Goal: Task Accomplishment & Management: Manage account settings

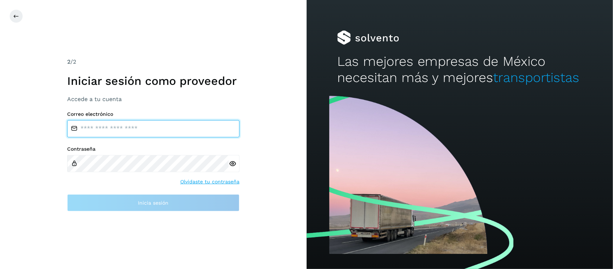
type input "**********"
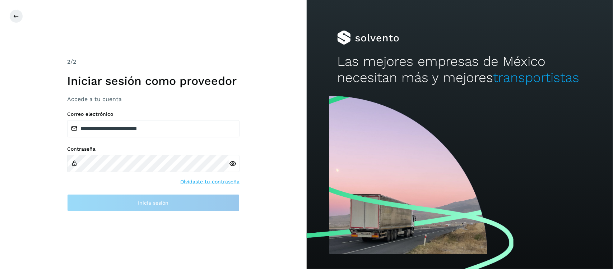
click at [229, 164] on icon at bounding box center [233, 164] width 8 height 8
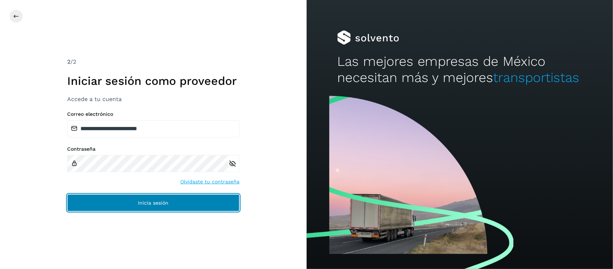
click at [153, 206] on button "Inicia sesión" at bounding box center [153, 202] width 172 height 17
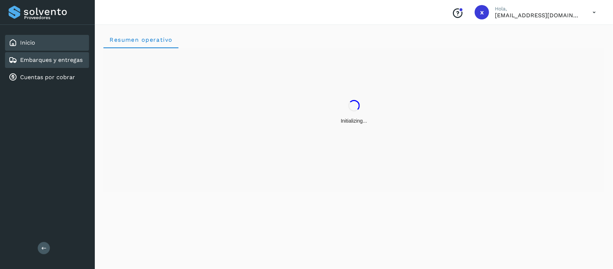
click at [50, 57] on link "Embarques y entregas" at bounding box center [51, 59] width 62 height 7
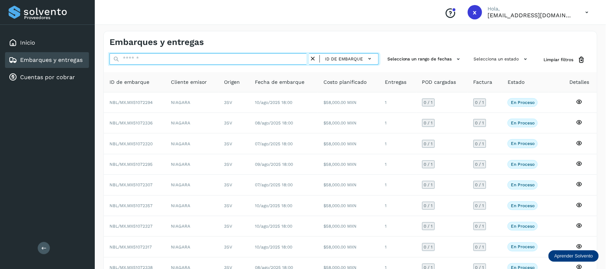
click at [148, 59] on input "text" at bounding box center [209, 58] width 200 height 11
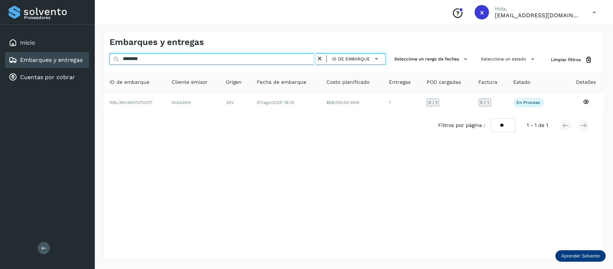
type input "********"
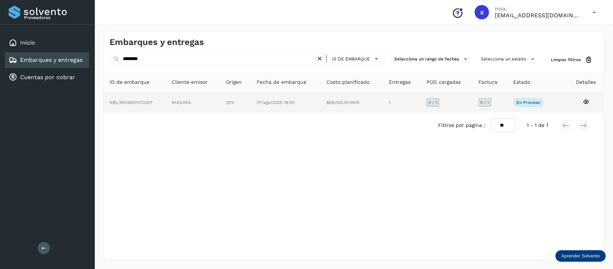
click at [139, 101] on span "NBL/MX.MX51072307" at bounding box center [130, 102] width 43 height 5
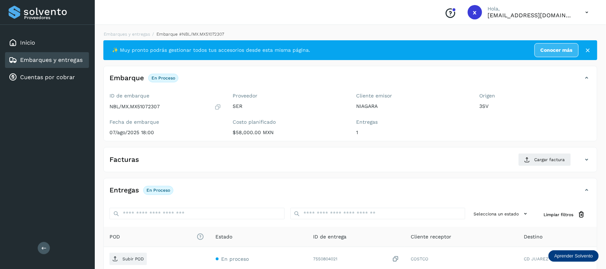
scroll to position [45, 0]
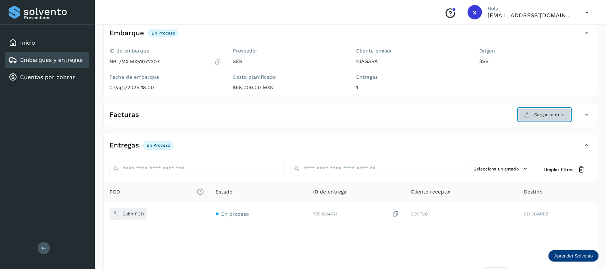
click at [548, 112] on span "Cargar factura" at bounding box center [550, 114] width 31 height 6
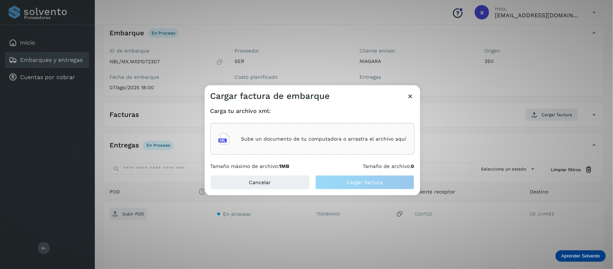
click at [327, 134] on div "Sube un documento de tu computadora o arrastra el archivo aquí" at bounding box center [312, 138] width 188 height 19
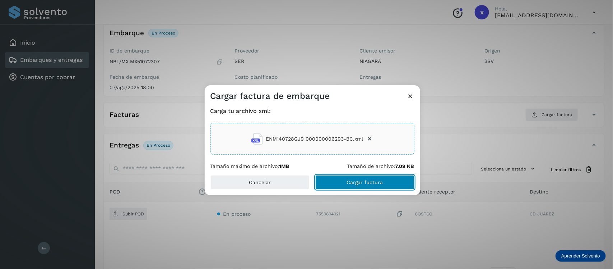
click at [369, 182] on span "Cargar factura" at bounding box center [364, 181] width 36 height 5
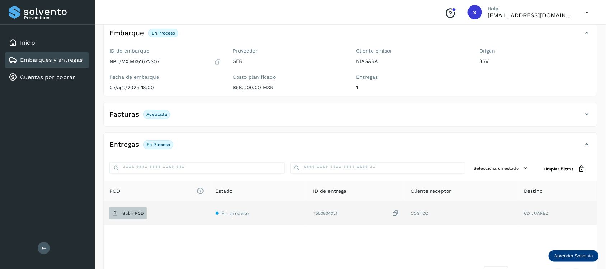
click at [132, 214] on p "Subir POD" at bounding box center [133, 212] width 22 height 5
drag, startPoint x: 65, startPoint y: 60, endPoint x: 67, endPoint y: 55, distance: 5.6
click at [65, 60] on link "Embarques y entregas" at bounding box center [51, 59] width 62 height 7
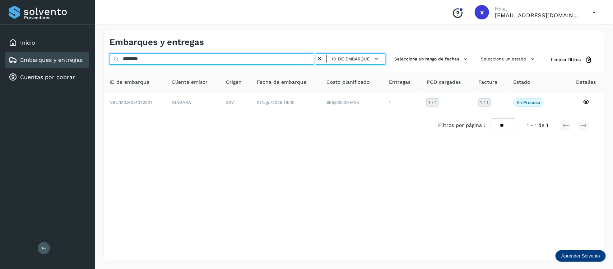
click at [171, 57] on input "********" at bounding box center [212, 58] width 206 height 11
type input "*"
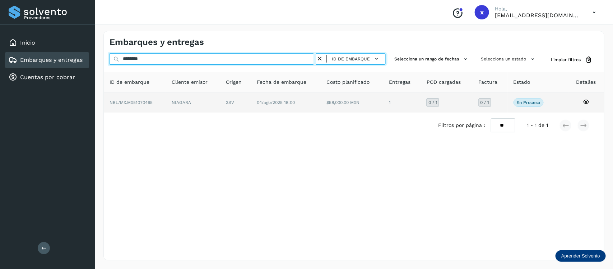
type input "********"
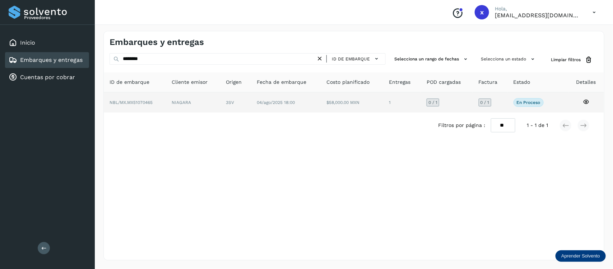
click at [140, 102] on span "NBL/MX.MX51070465" at bounding box center [130, 102] width 43 height 5
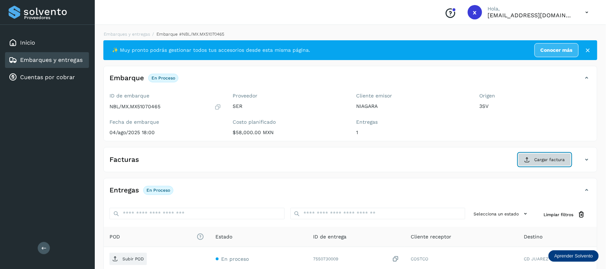
click at [553, 158] on span "Cargar factura" at bounding box center [550, 159] width 31 height 6
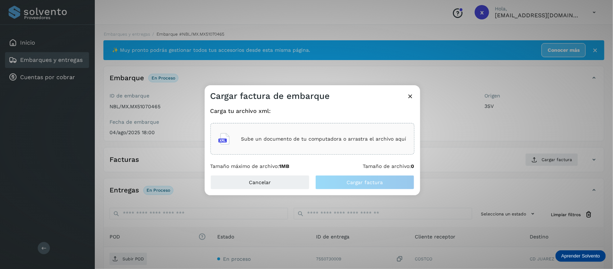
click at [305, 142] on div "Sube un documento de tu computadora o arrastra el archivo aquí" at bounding box center [312, 138] width 188 height 19
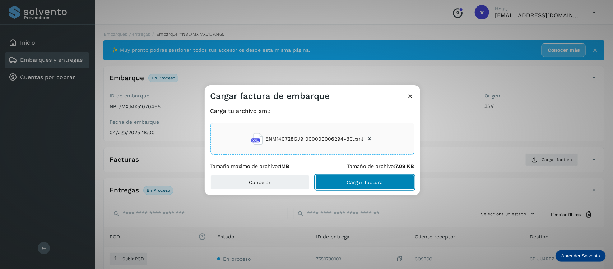
click at [368, 180] on span "Cargar factura" at bounding box center [364, 181] width 36 height 5
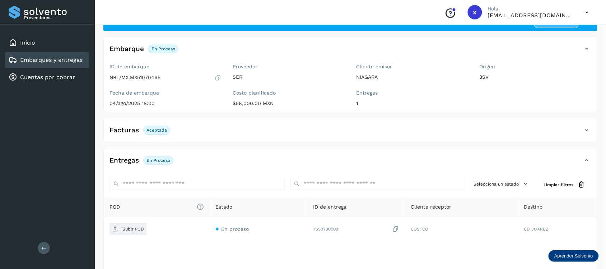
scroll to position [72, 0]
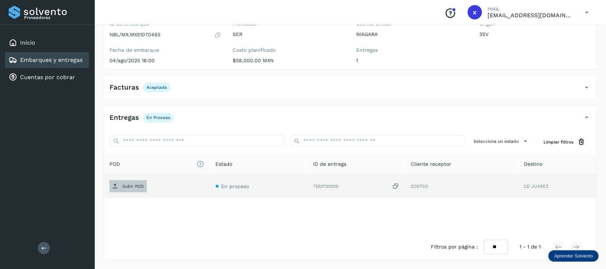
click at [133, 188] on p "Subir POD" at bounding box center [133, 185] width 22 height 5
click at [56, 59] on link "Embarques y entregas" at bounding box center [51, 59] width 62 height 7
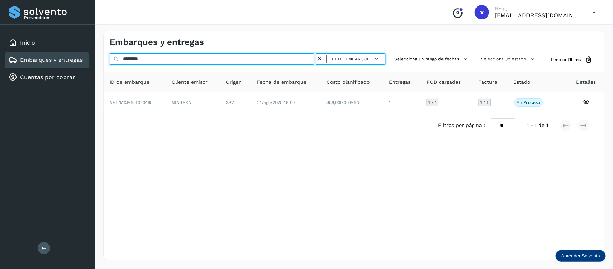
click at [157, 59] on input "********" at bounding box center [212, 58] width 206 height 11
type input "*"
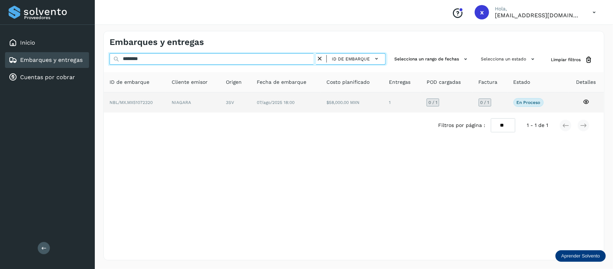
type input "********"
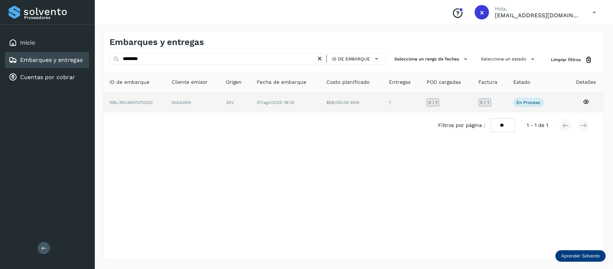
click at [145, 101] on span "NBL/MX.MX51072320" at bounding box center [130, 102] width 43 height 5
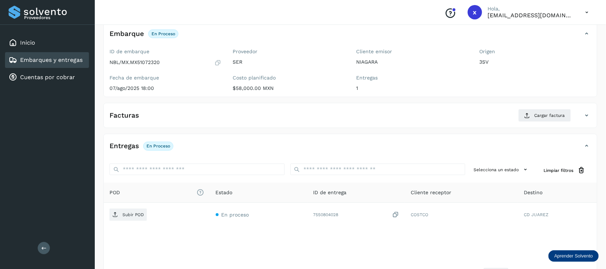
scroll to position [45, 0]
click at [546, 112] on span "Cargar factura" at bounding box center [550, 114] width 31 height 6
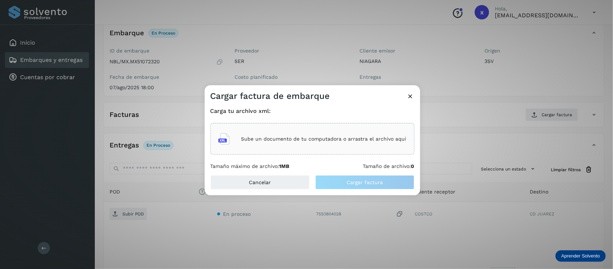
click at [324, 141] on p "Sube un documento de tu computadora o arrastra el archivo aquí" at bounding box center [323, 139] width 165 height 6
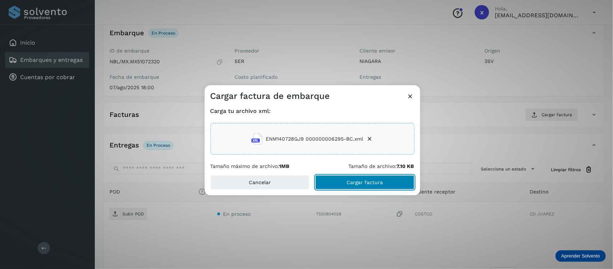
click at [370, 181] on span "Cargar factura" at bounding box center [364, 181] width 36 height 5
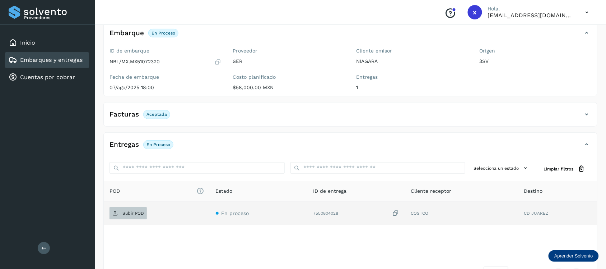
click at [139, 213] on p "Subir POD" at bounding box center [133, 212] width 22 height 5
click at [61, 56] on link "Embarques y entregas" at bounding box center [51, 59] width 62 height 7
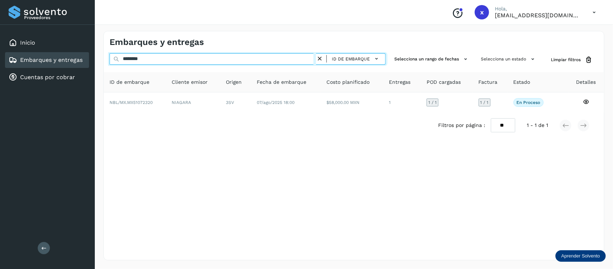
click at [159, 59] on input "********" at bounding box center [212, 58] width 206 height 11
type input "*"
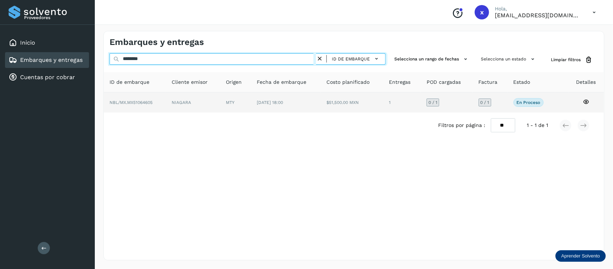
type input "********"
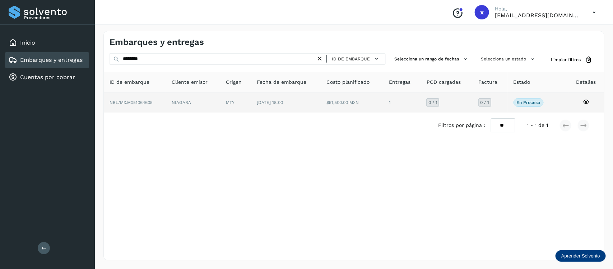
click at [139, 100] on span "NBL/MX.MX51064605" at bounding box center [130, 102] width 43 height 5
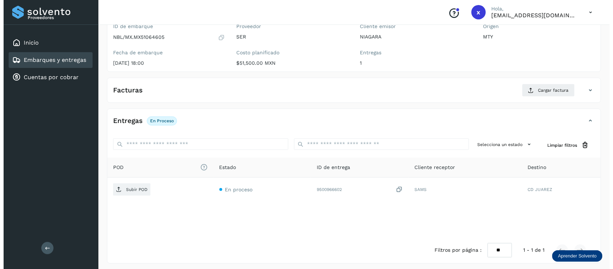
scroll to position [73, 0]
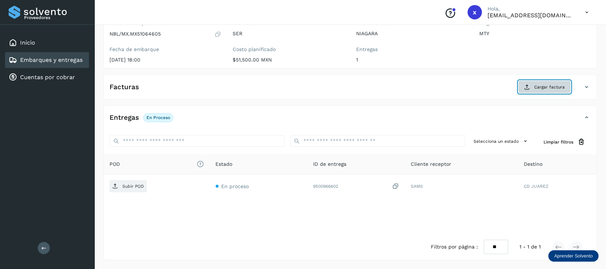
click at [559, 87] on span "Cargar factura" at bounding box center [550, 87] width 31 height 6
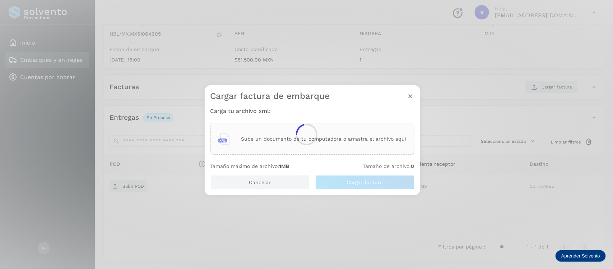
click at [276, 135] on div at bounding box center [306, 134] width 613 height 269
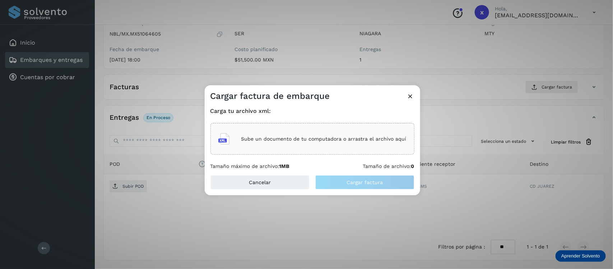
click at [276, 135] on div "Sube un documento de tu computadora o arrastra el archivo aquí" at bounding box center [312, 138] width 188 height 19
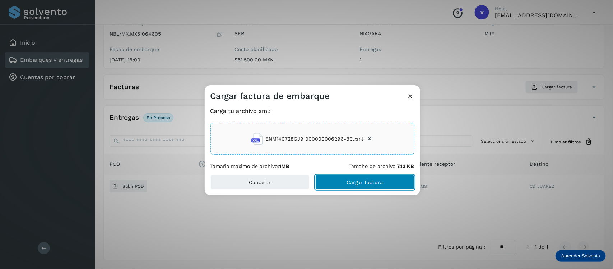
click at [373, 180] on span "Cargar factura" at bounding box center [364, 181] width 36 height 5
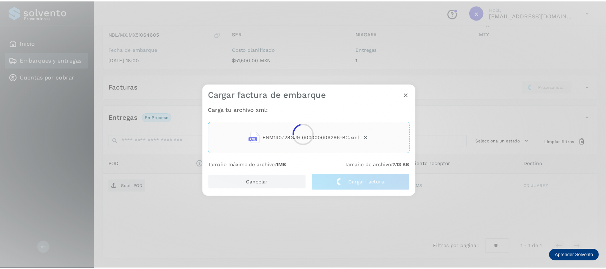
scroll to position [72, 0]
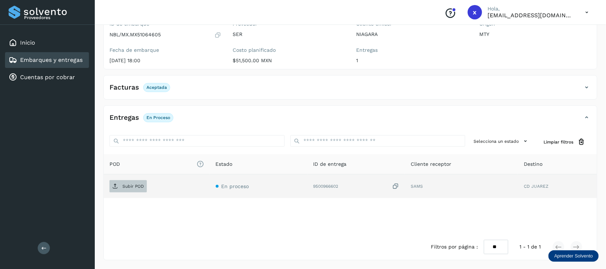
click at [123, 190] on span "Subir POD" at bounding box center [127, 185] width 37 height 11
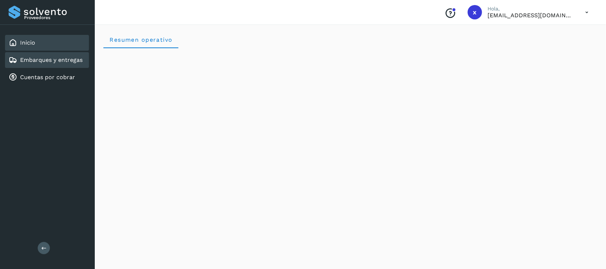
click at [54, 58] on link "Embarques y entregas" at bounding box center [51, 59] width 62 height 7
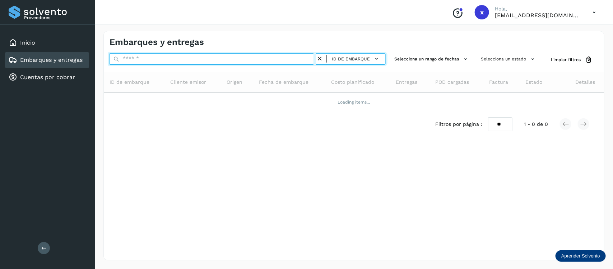
click at [144, 61] on input "text" at bounding box center [212, 58] width 206 height 11
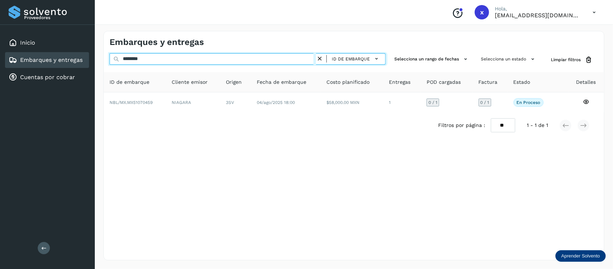
type input "********"
